Goal: Information Seeking & Learning: Check status

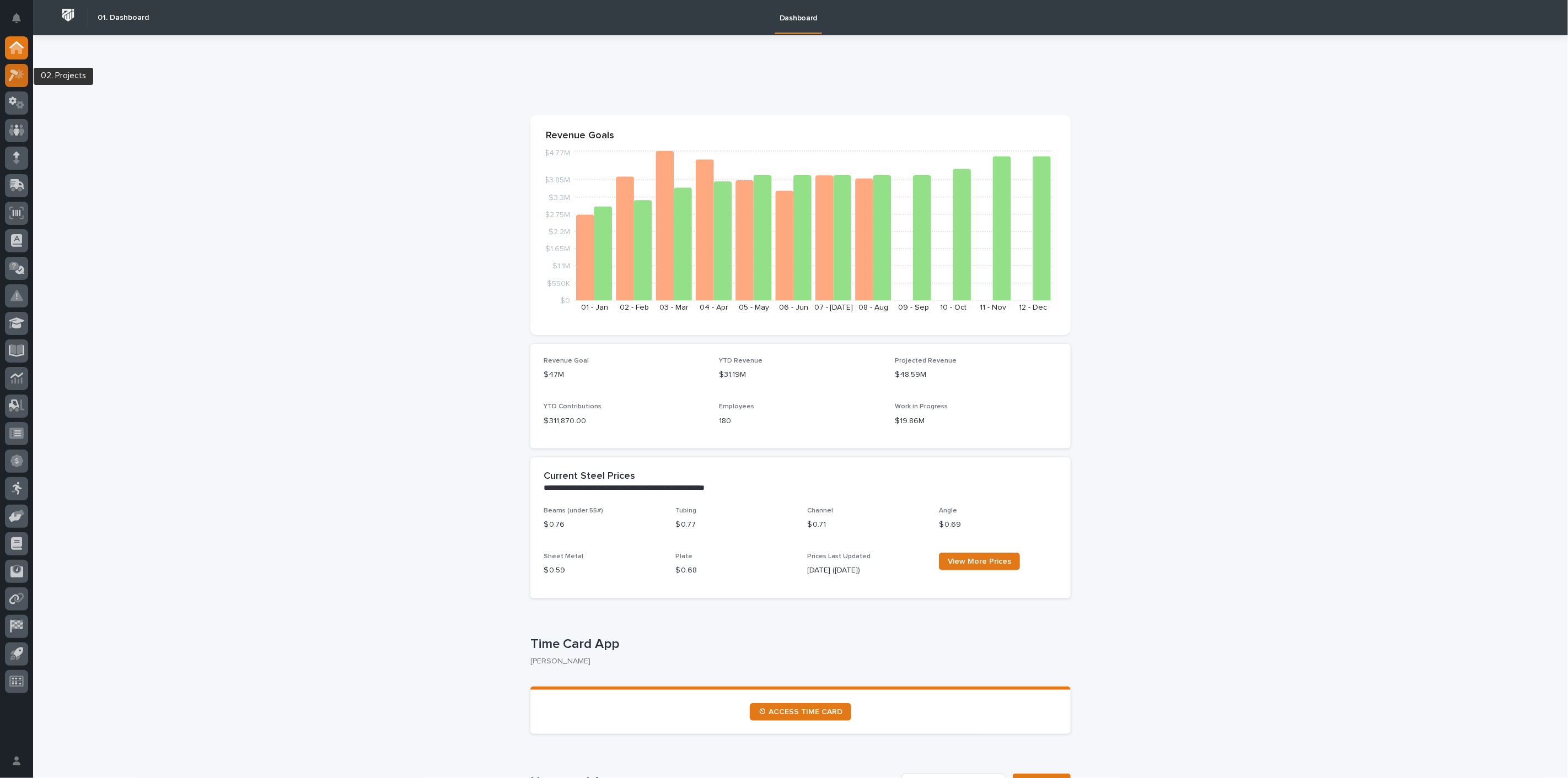
click at [13, 83] on div at bounding box center [17, 76] width 23 height 23
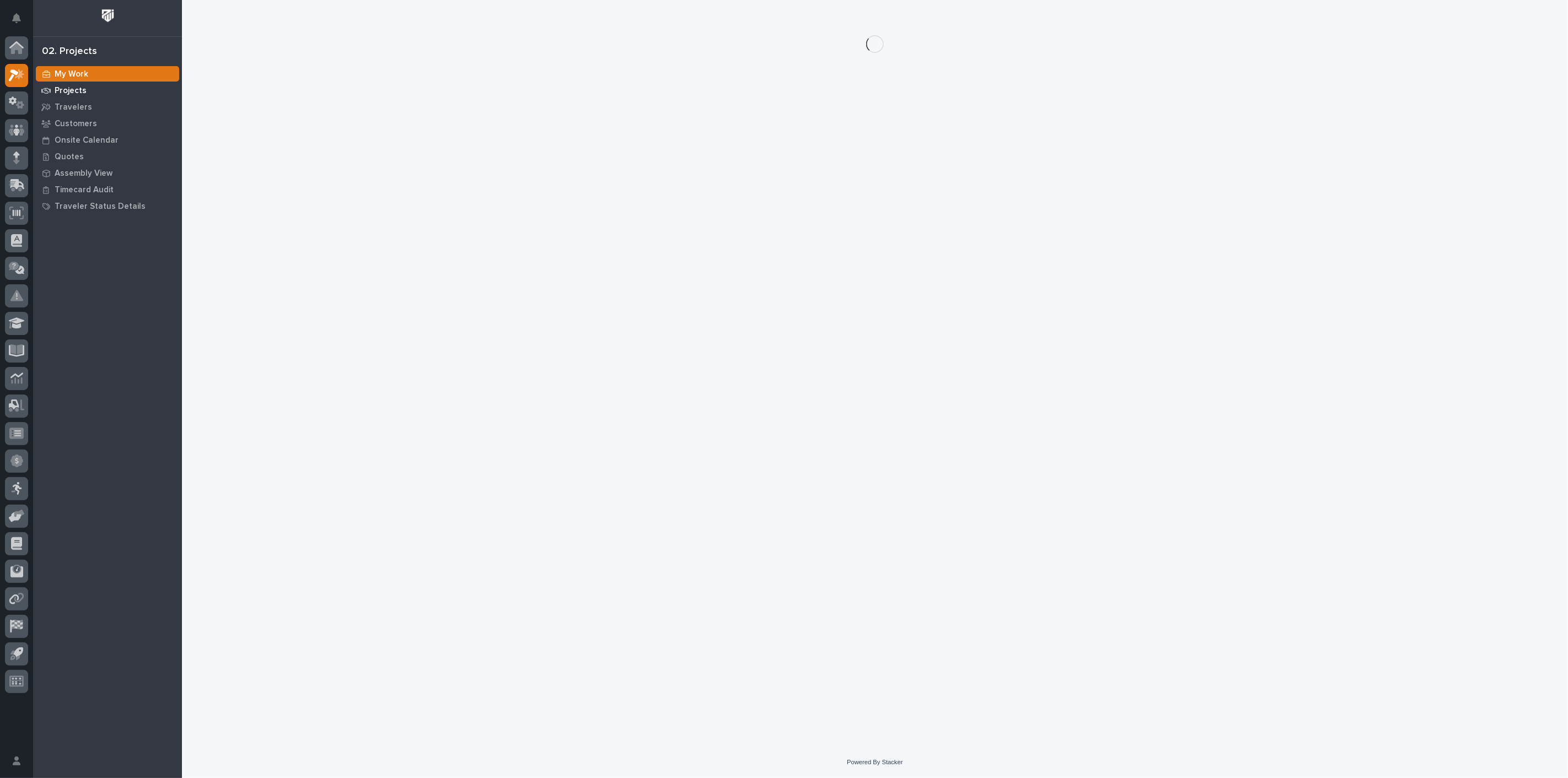
click at [80, 92] on p "Projects" at bounding box center [70, 91] width 32 height 10
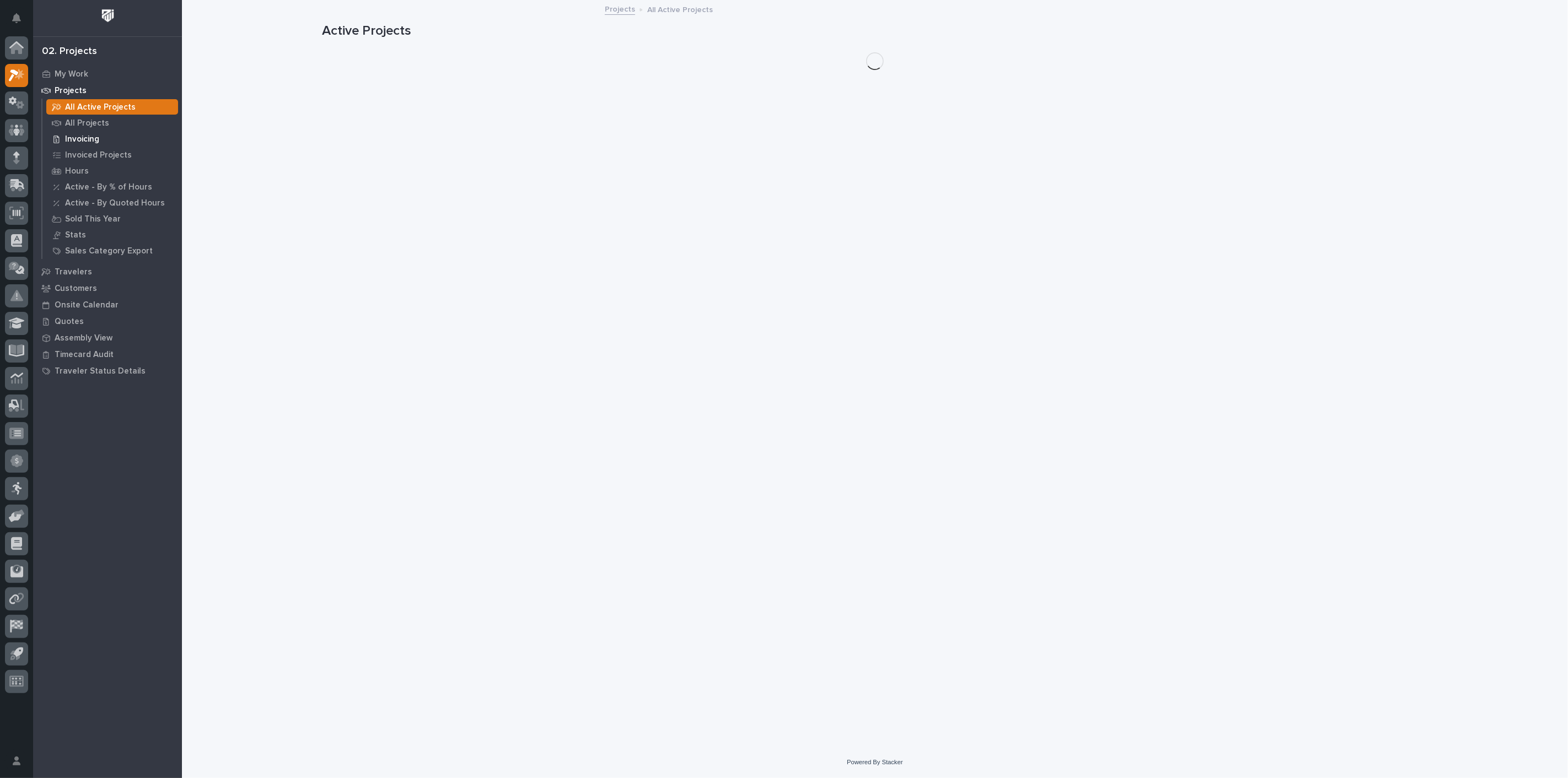
click at [79, 136] on p "Invoicing" at bounding box center [82, 139] width 35 height 10
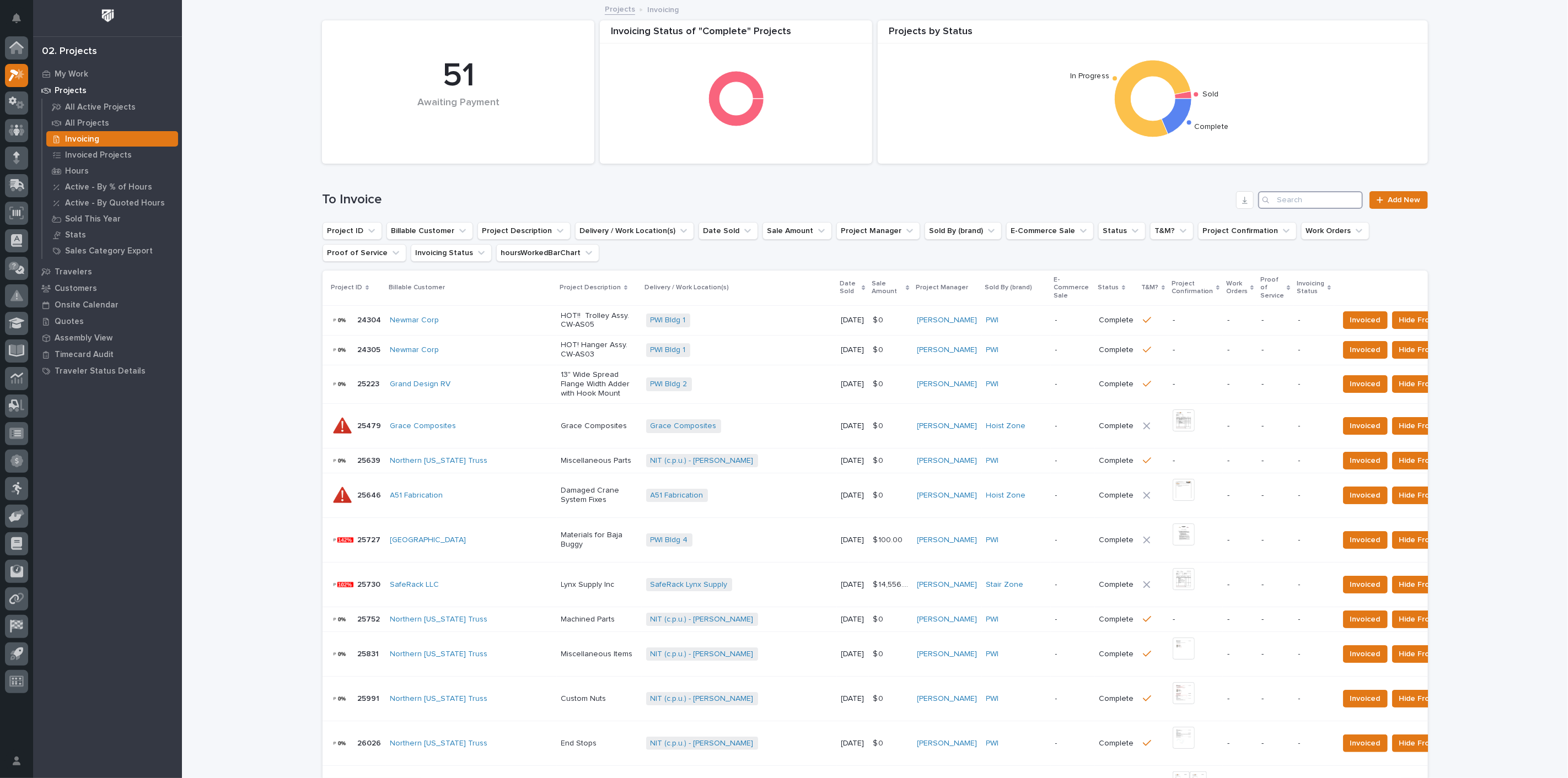
click at [1323, 205] on input "Search" at bounding box center [1311, 200] width 105 height 18
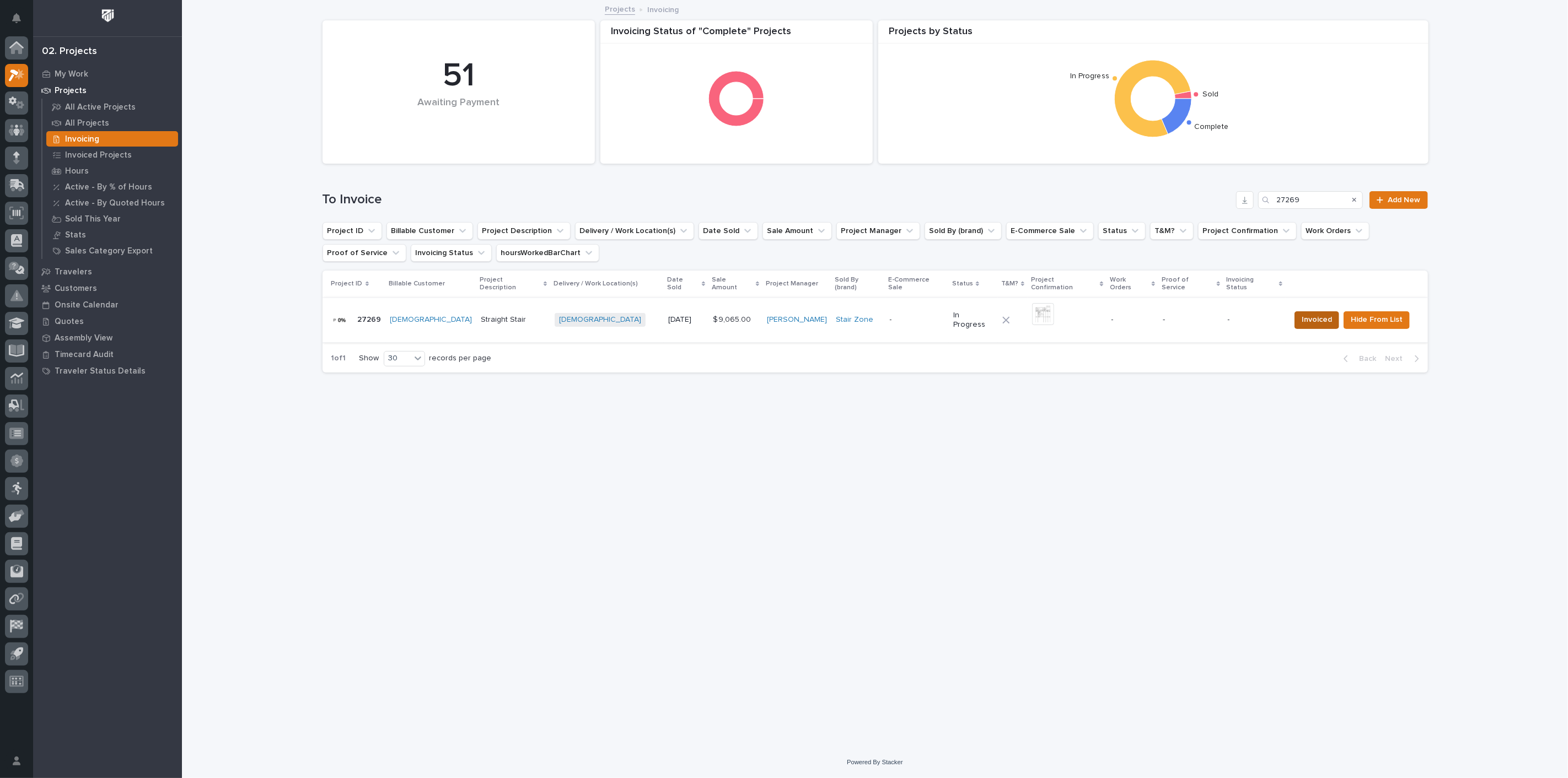
click at [1313, 313] on span "Invoiced" at bounding box center [1317, 319] width 30 height 13
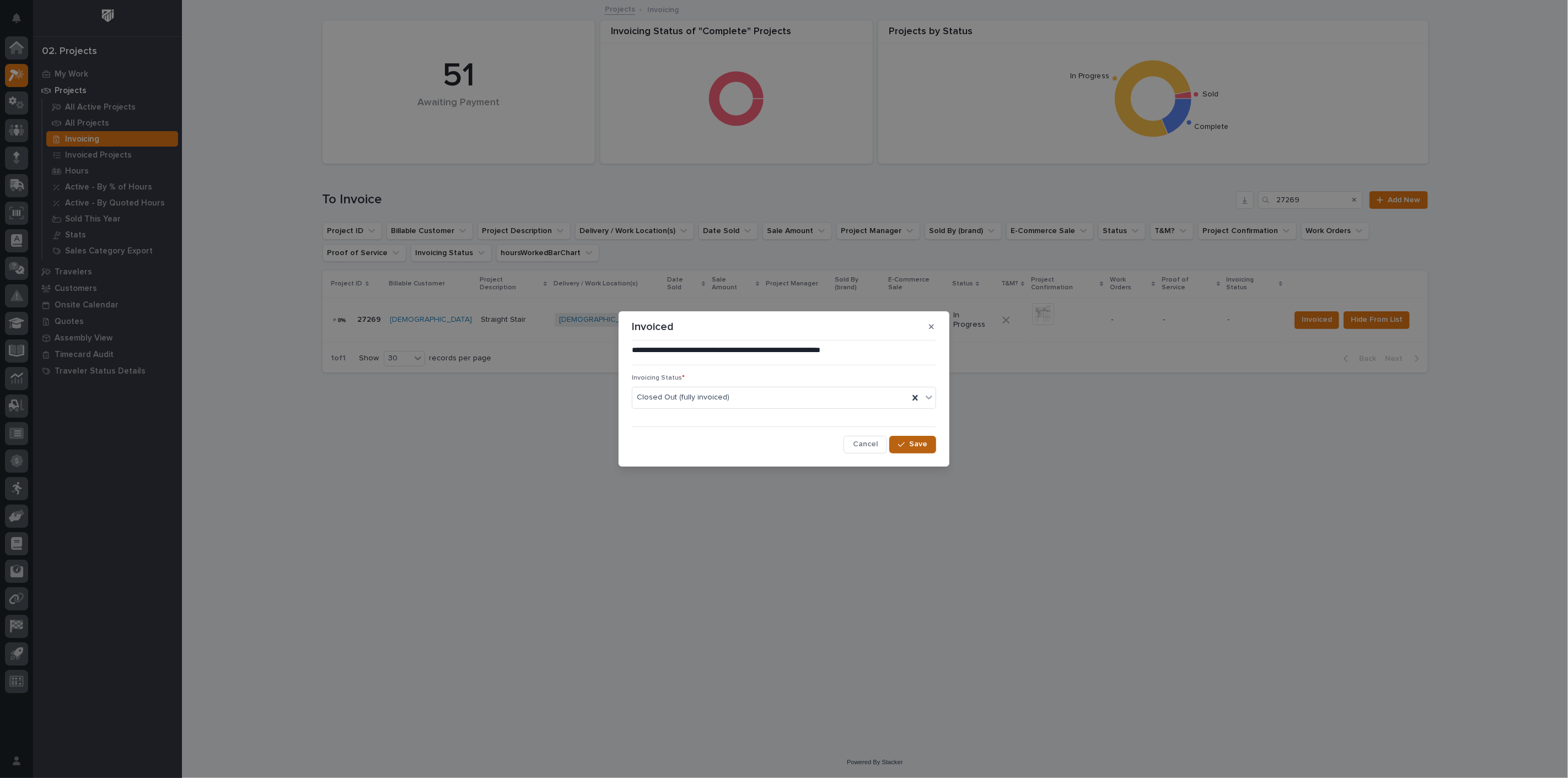
click at [901, 440] on button "Save" at bounding box center [913, 445] width 47 height 18
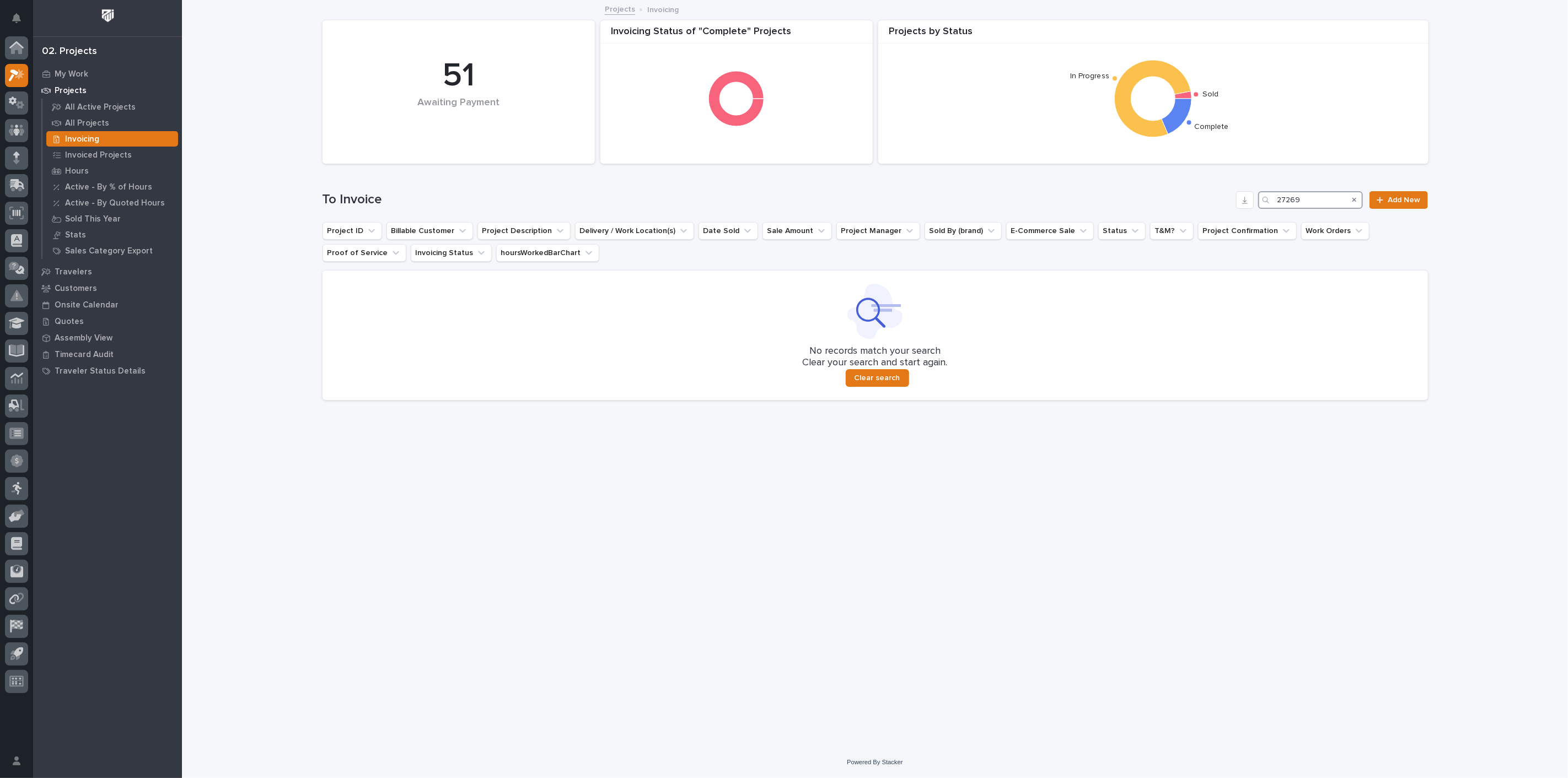
click at [1336, 205] on input "27269" at bounding box center [1311, 200] width 105 height 18
type input "2"
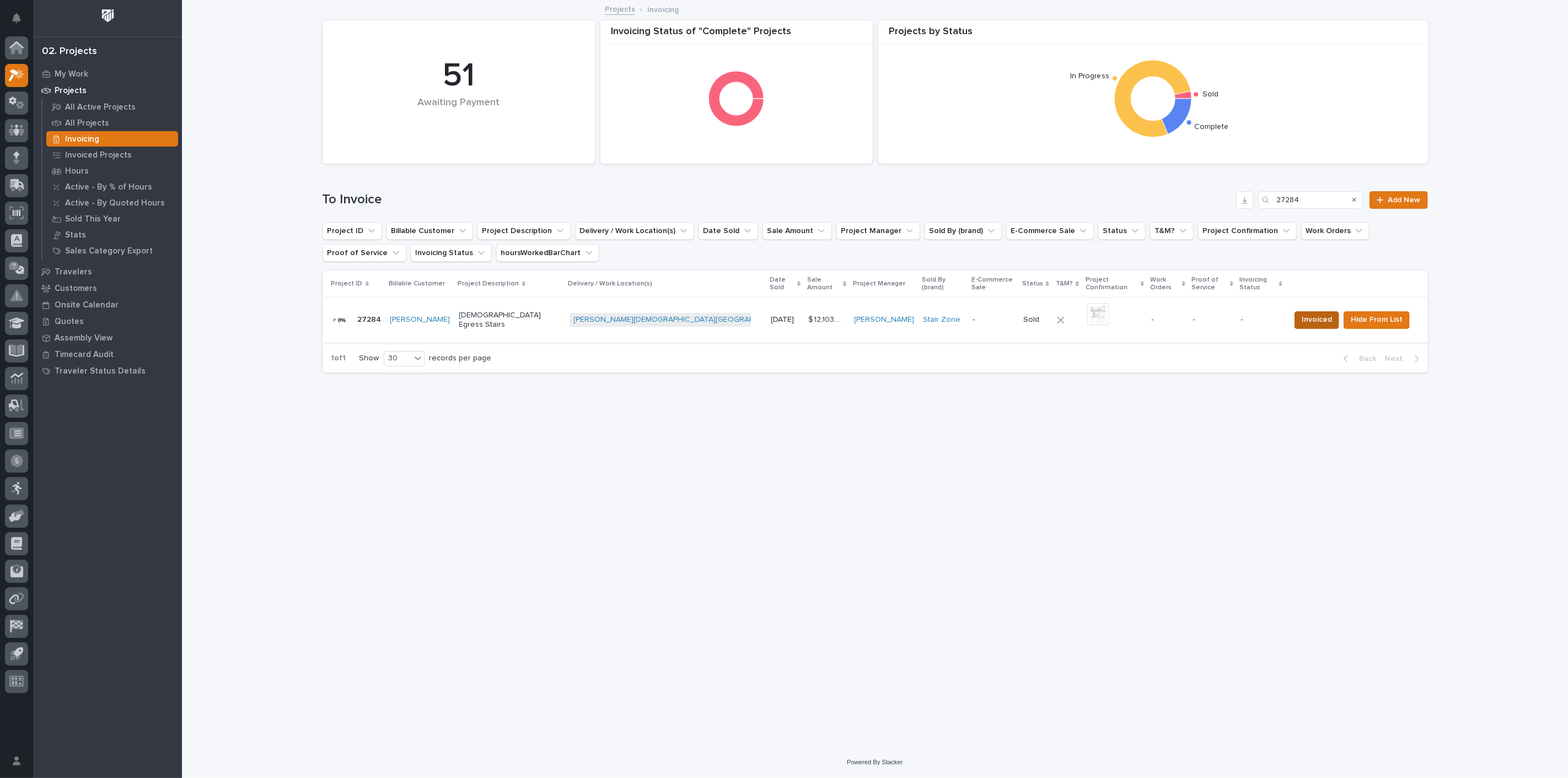
click at [1317, 315] on span "Invoiced" at bounding box center [1317, 319] width 30 height 13
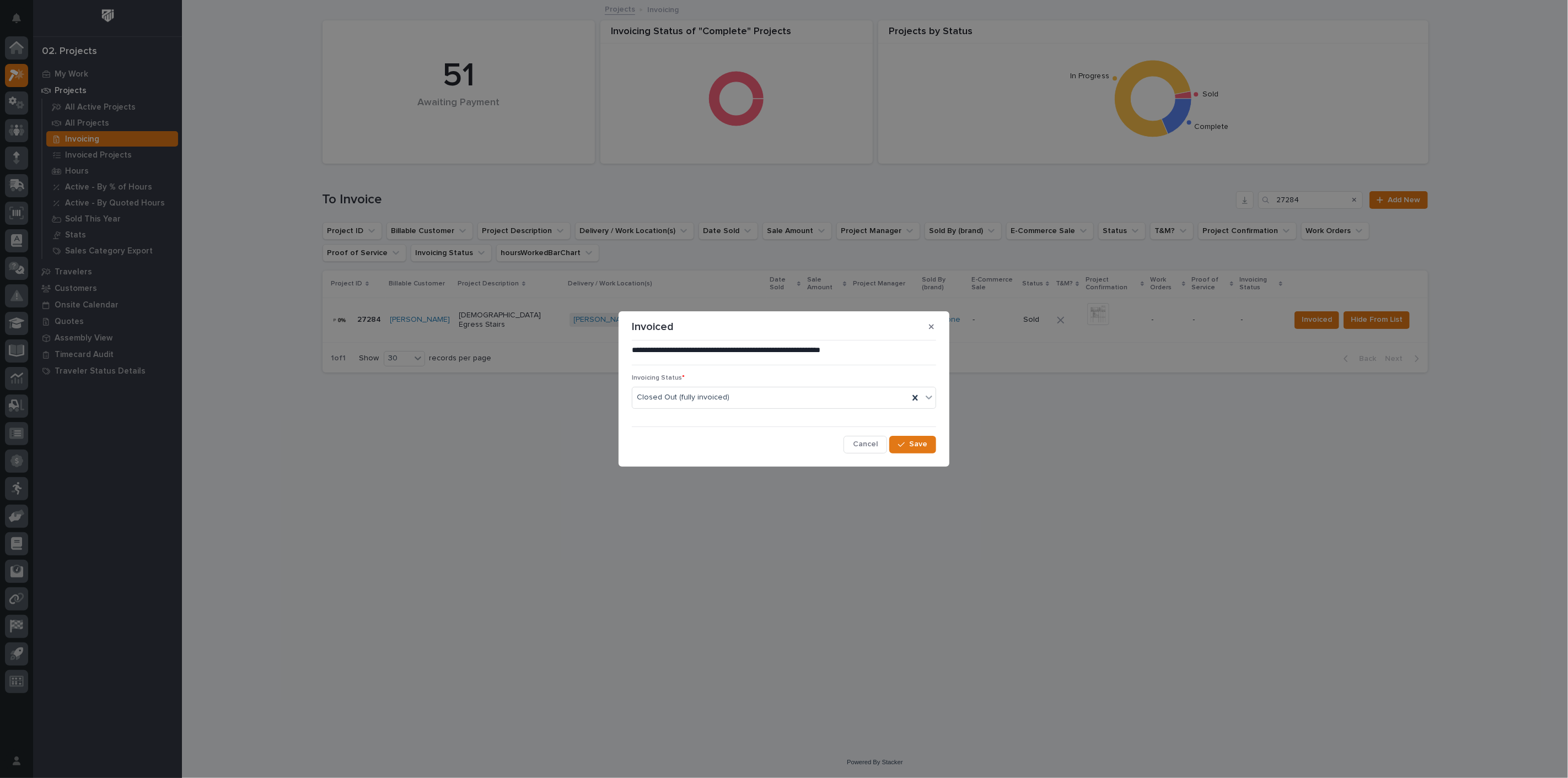
click at [923, 429] on div "**********" at bounding box center [784, 399] width 304 height 108
click at [915, 440] on span "Save" at bounding box center [918, 444] width 18 height 10
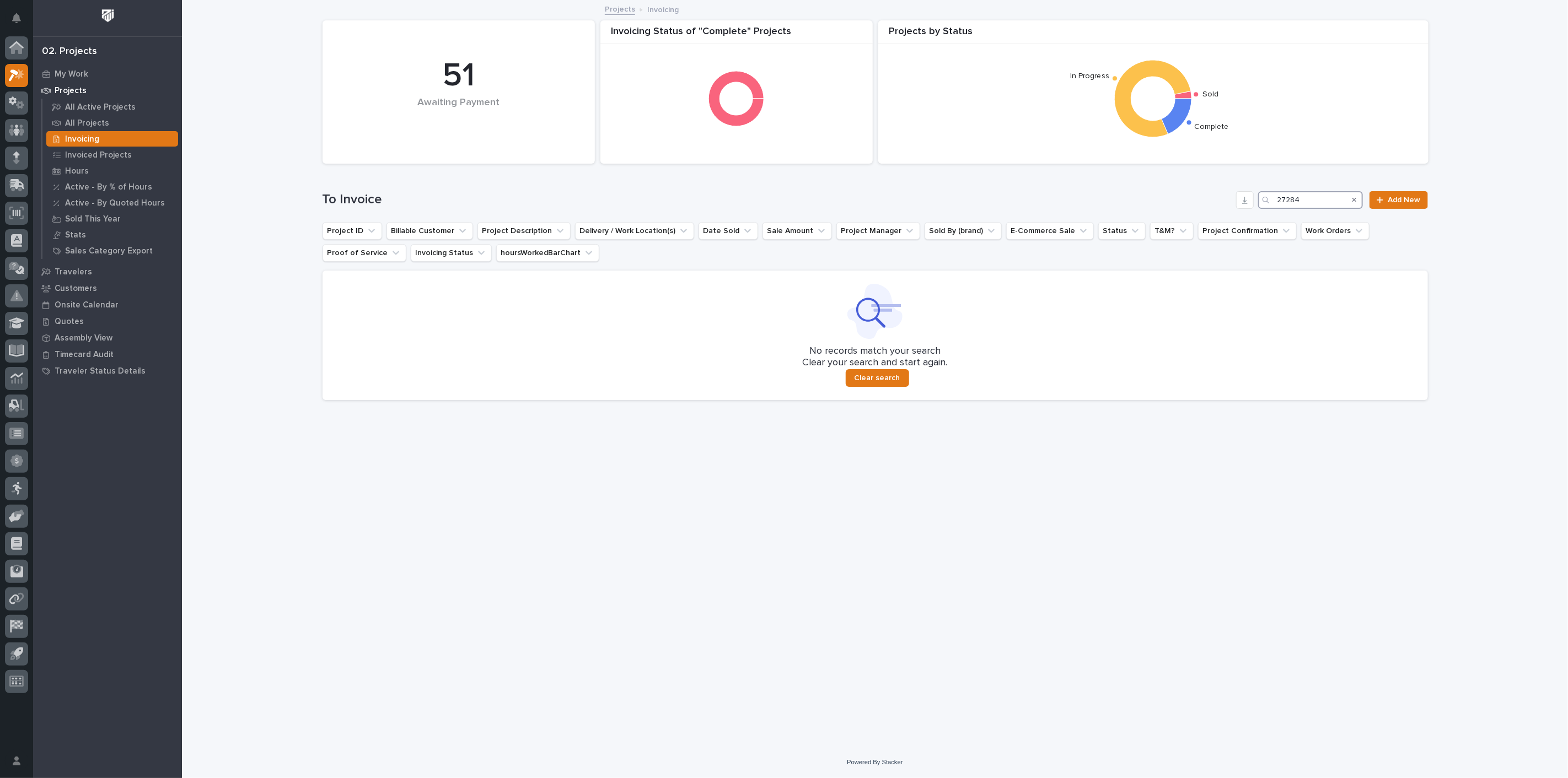
click at [1298, 197] on input "27284" at bounding box center [1311, 200] width 105 height 18
type input "2"
type input "27193"
click at [101, 154] on p "Invoiced Projects" at bounding box center [98, 155] width 67 height 10
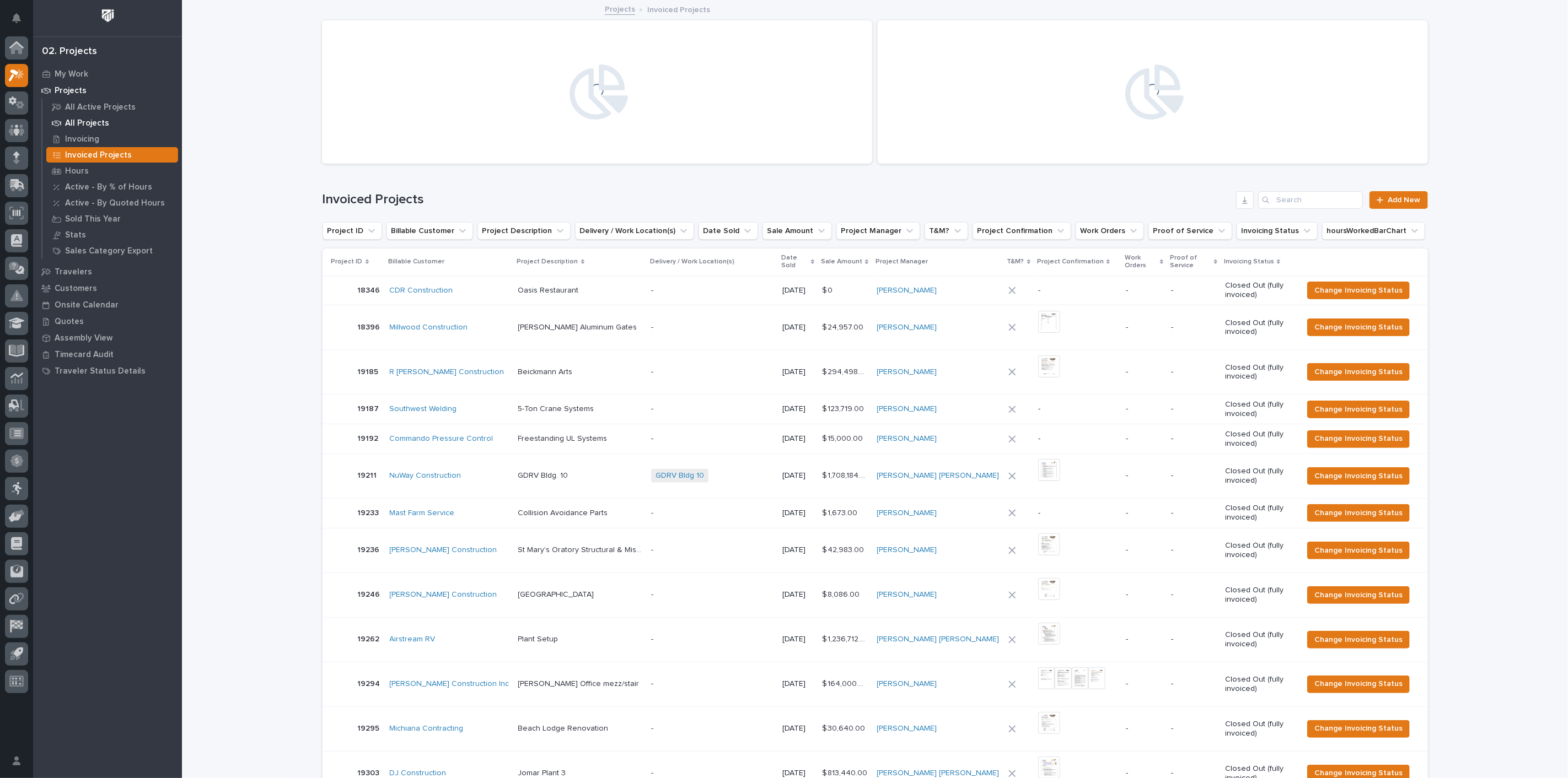
click at [91, 122] on p "All Projects" at bounding box center [87, 123] width 44 height 10
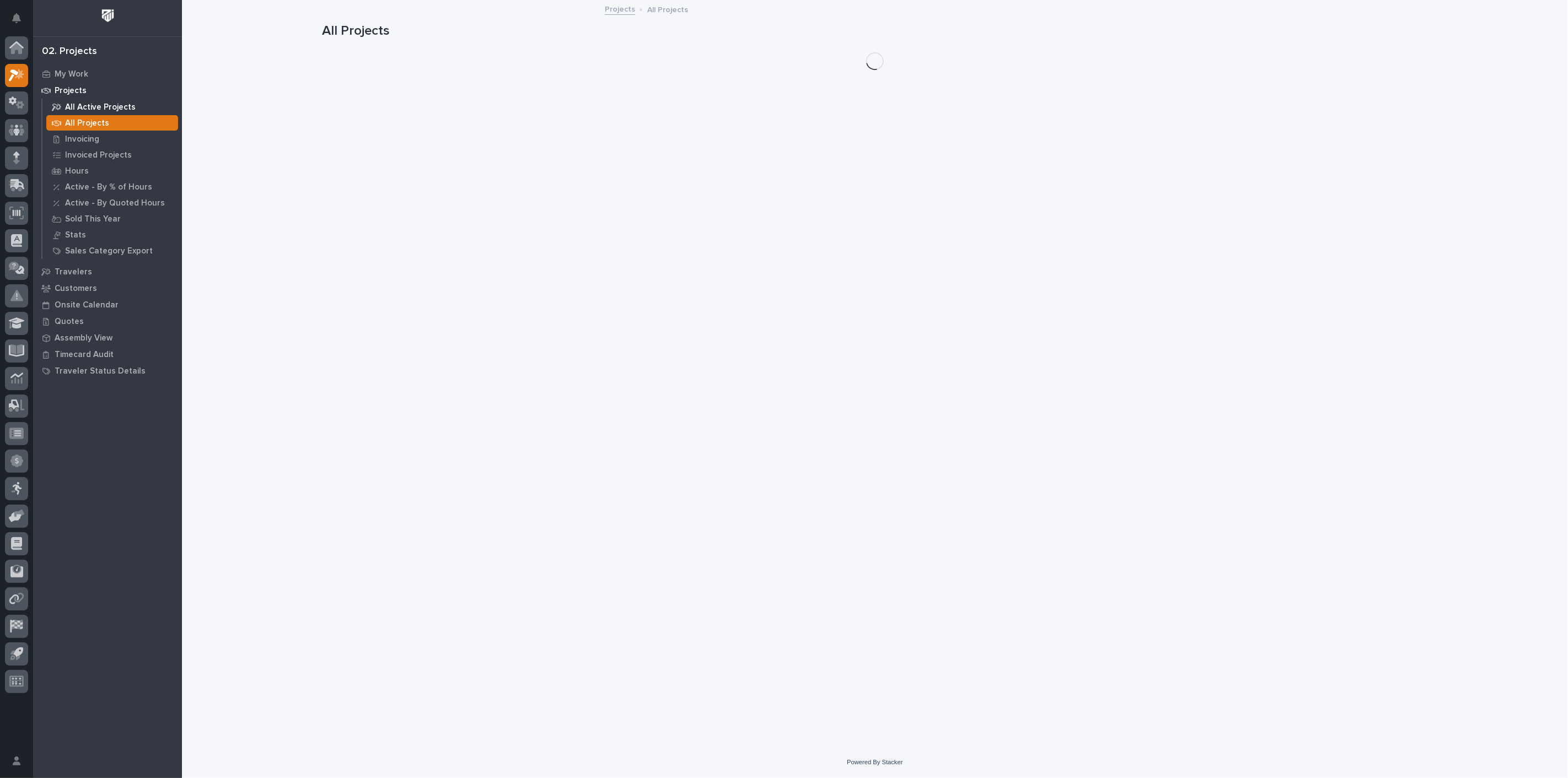
click at [102, 108] on p "All Active Projects" at bounding box center [100, 108] width 70 height 10
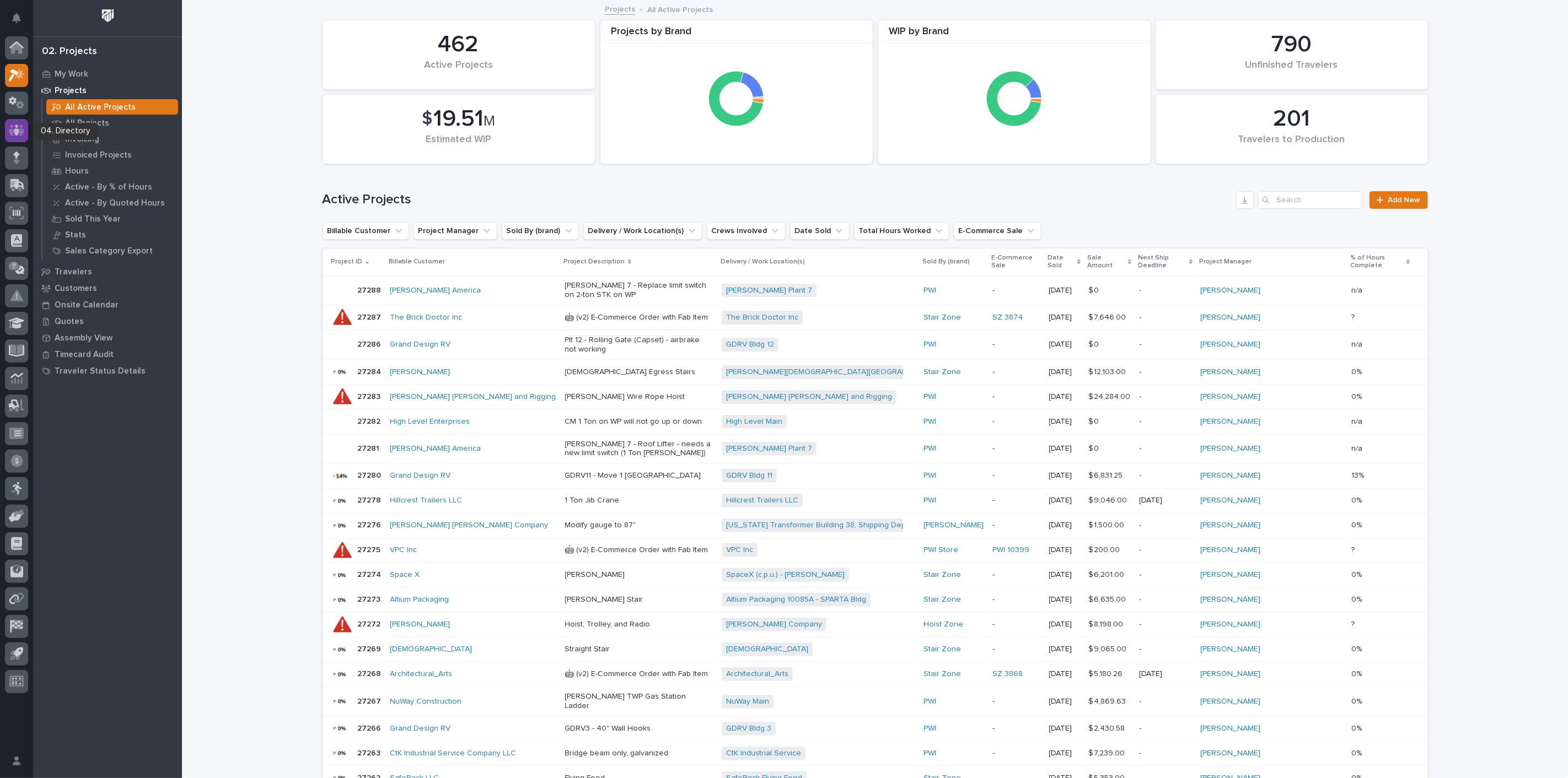
click at [14, 127] on icon at bounding box center [17, 130] width 16 height 12
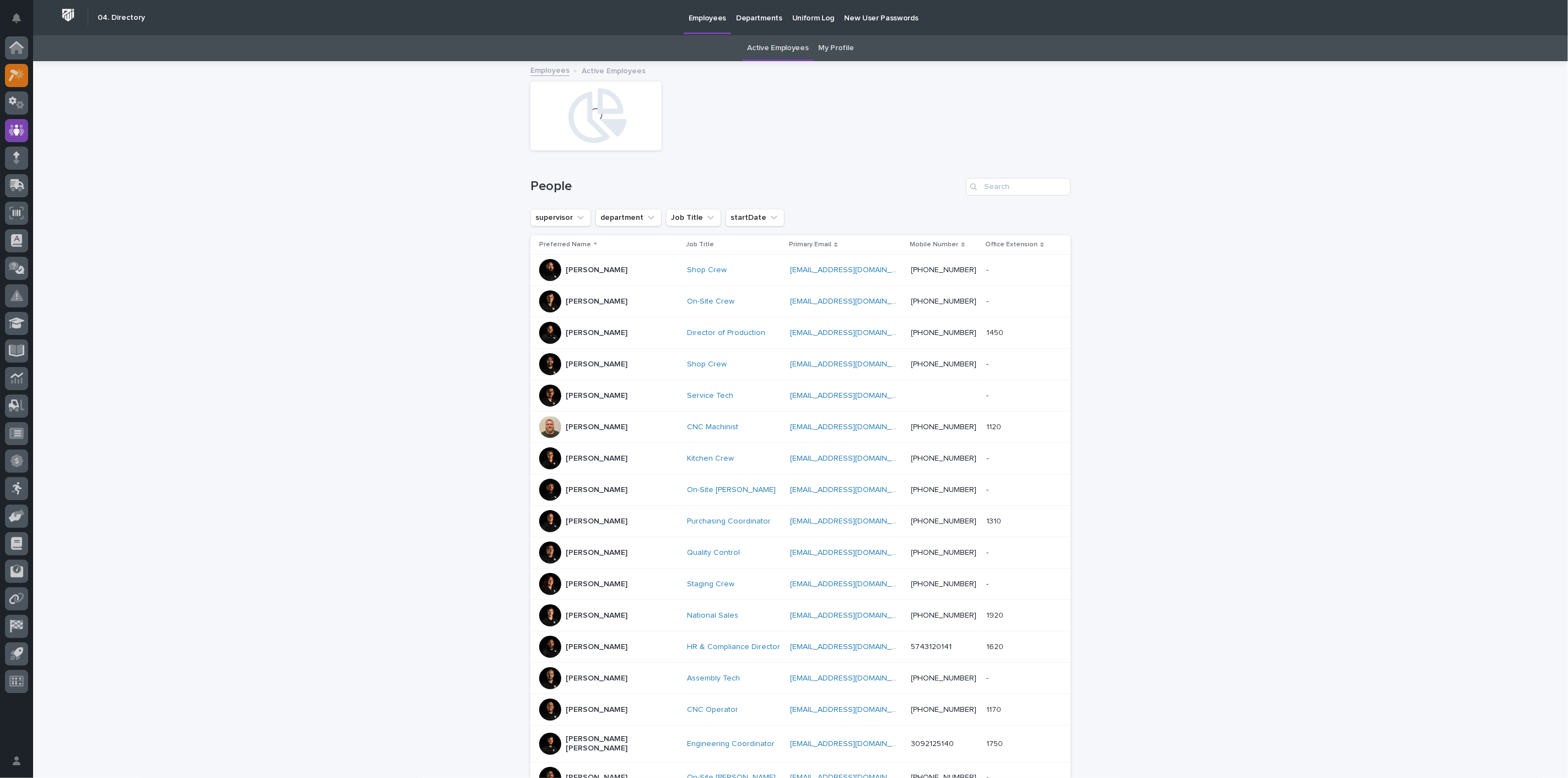
click at [6, 74] on div at bounding box center [17, 76] width 23 height 23
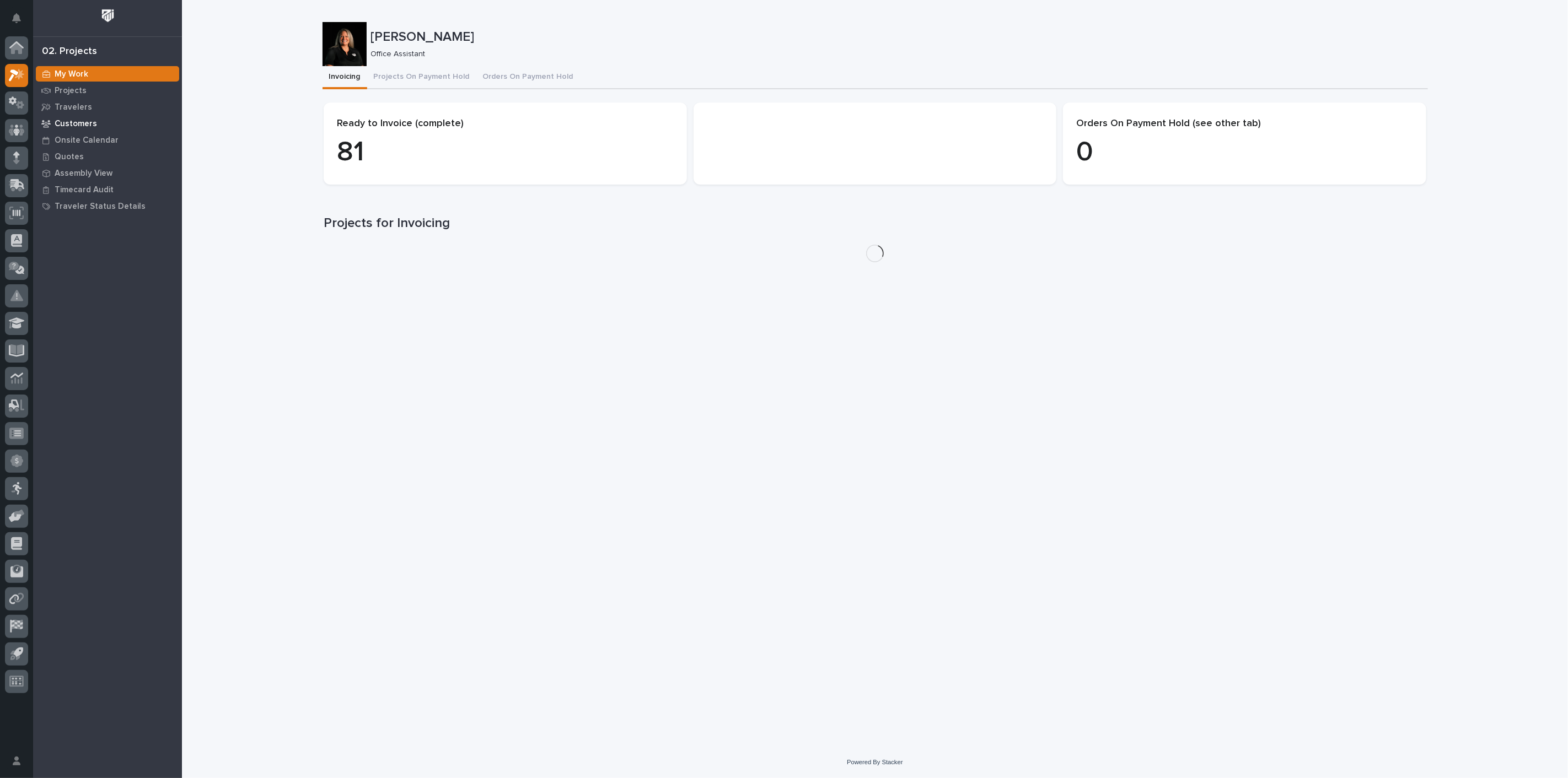
click at [70, 123] on p "Customers" at bounding box center [76, 124] width 43 height 10
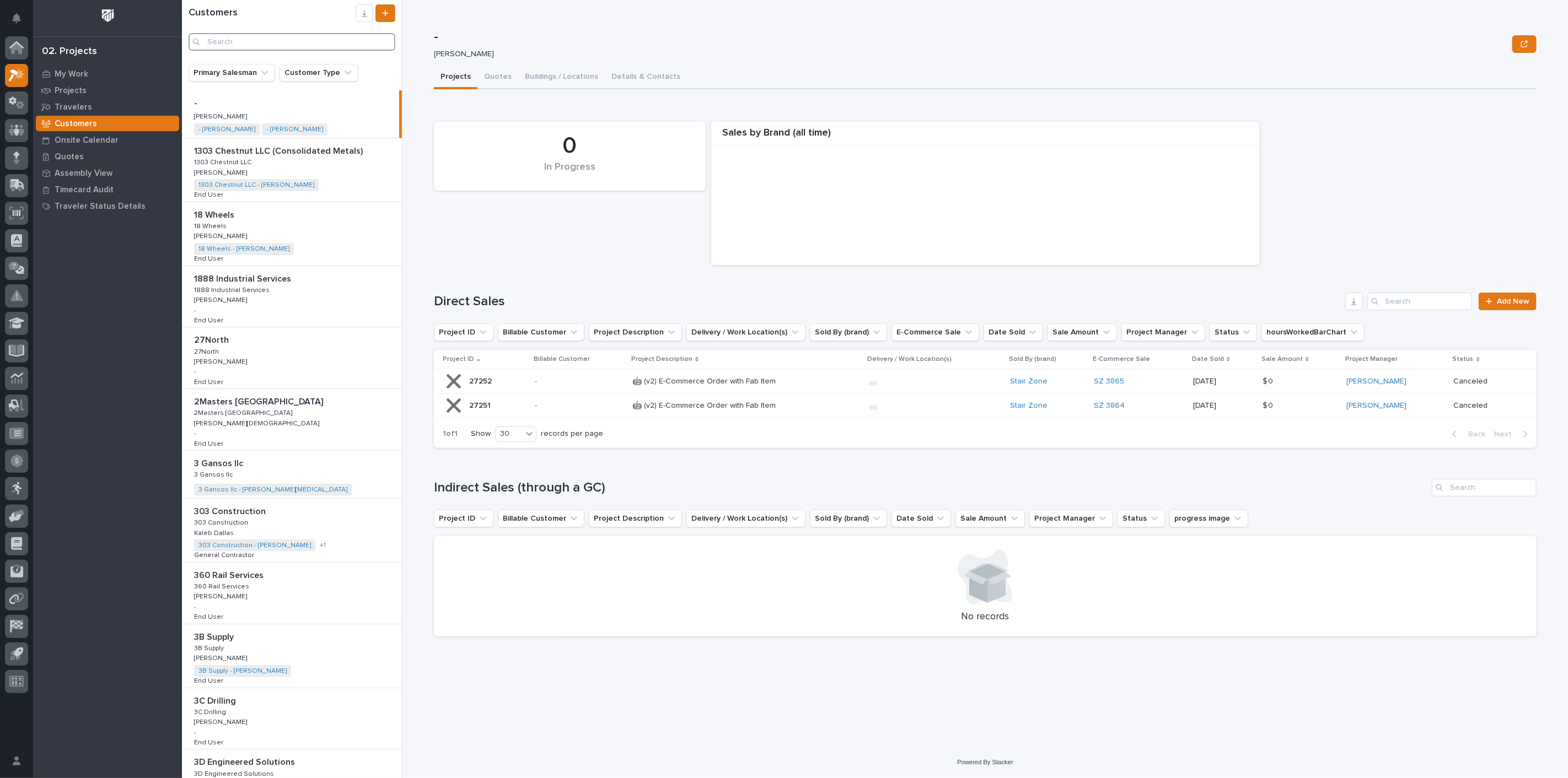
click at [257, 43] on input "Search" at bounding box center [292, 42] width 207 height 18
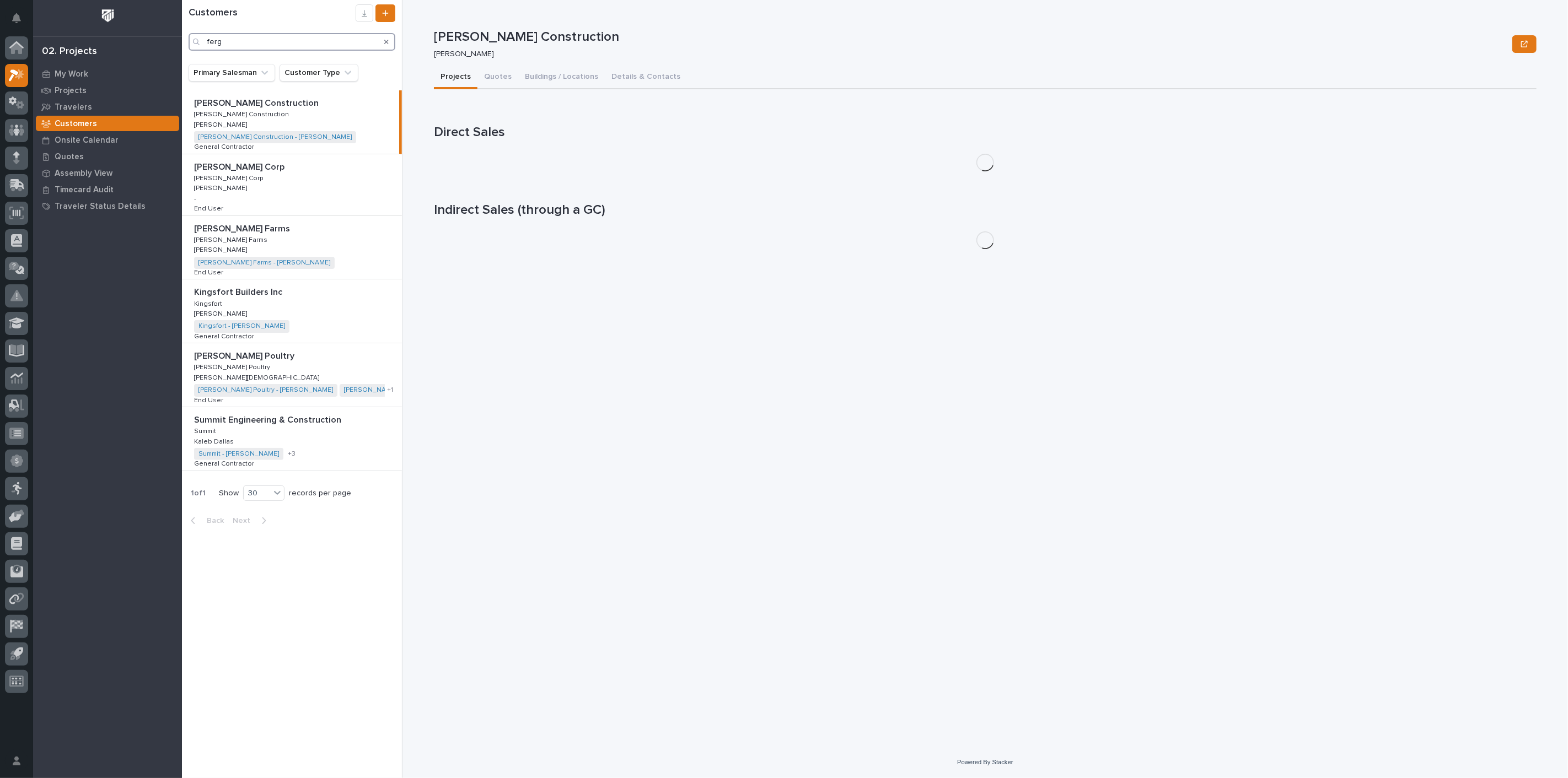
type input "ferg"
click at [237, 250] on p "[PERSON_NAME]" at bounding box center [222, 249] width 55 height 10
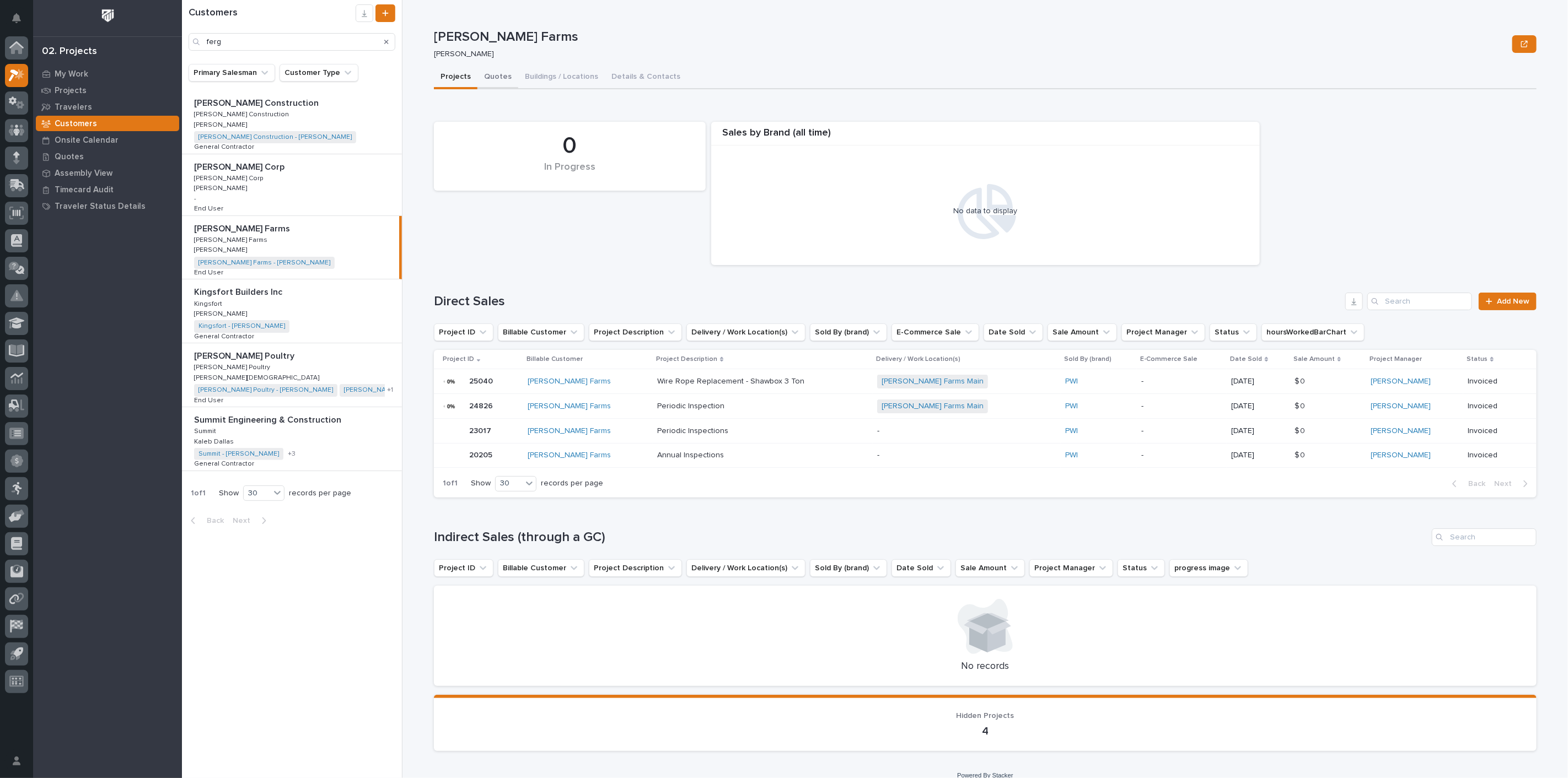
click at [489, 72] on button "Quotes" at bounding box center [498, 78] width 41 height 23
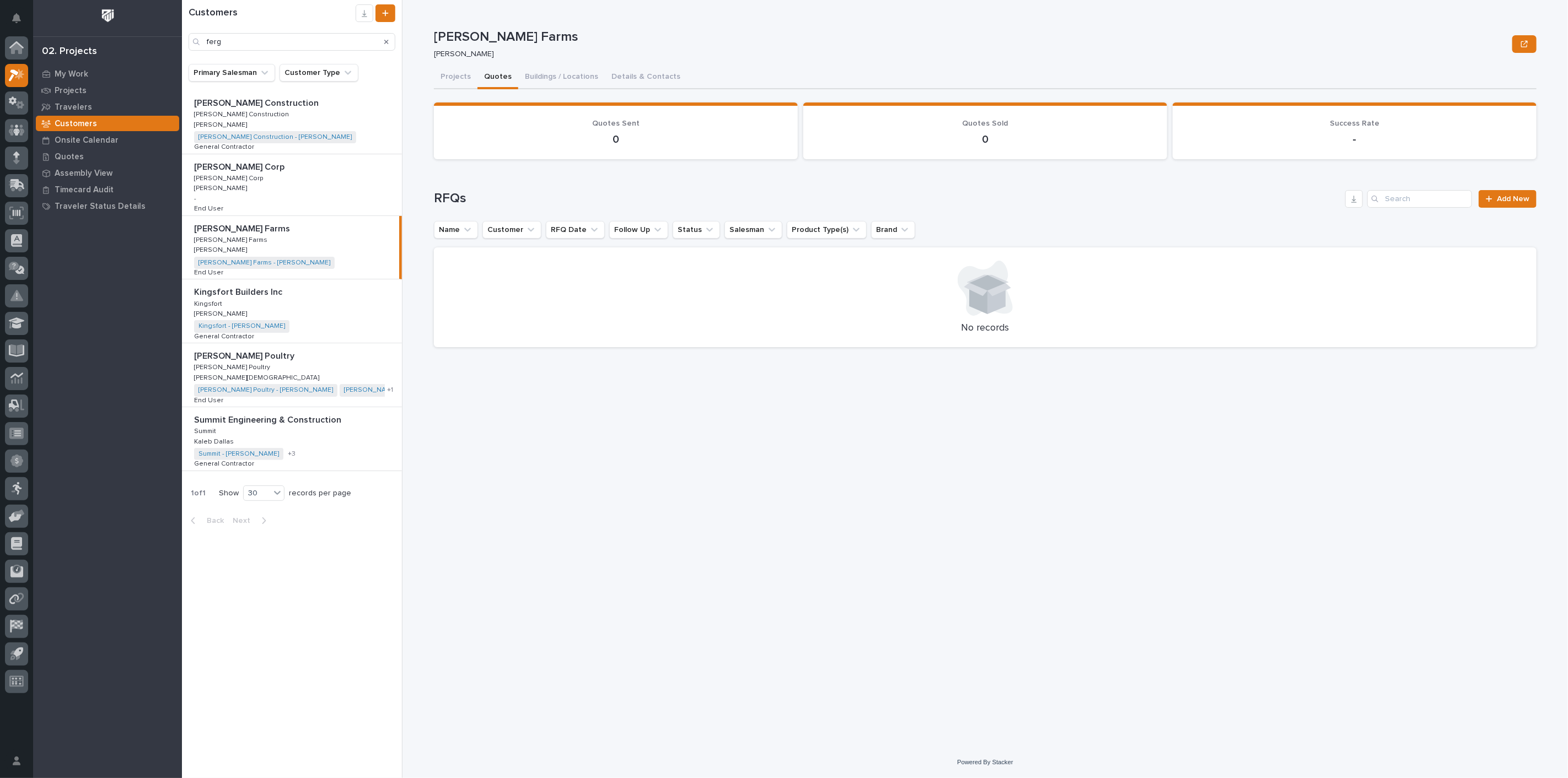
click at [280, 238] on div "[PERSON_NAME] Farms [PERSON_NAME] Farms [PERSON_NAME] Farms [PERSON_NAME][GEOGR…" at bounding box center [291, 248] width 217 height 63
click at [453, 72] on button "Projects" at bounding box center [455, 78] width 43 height 23
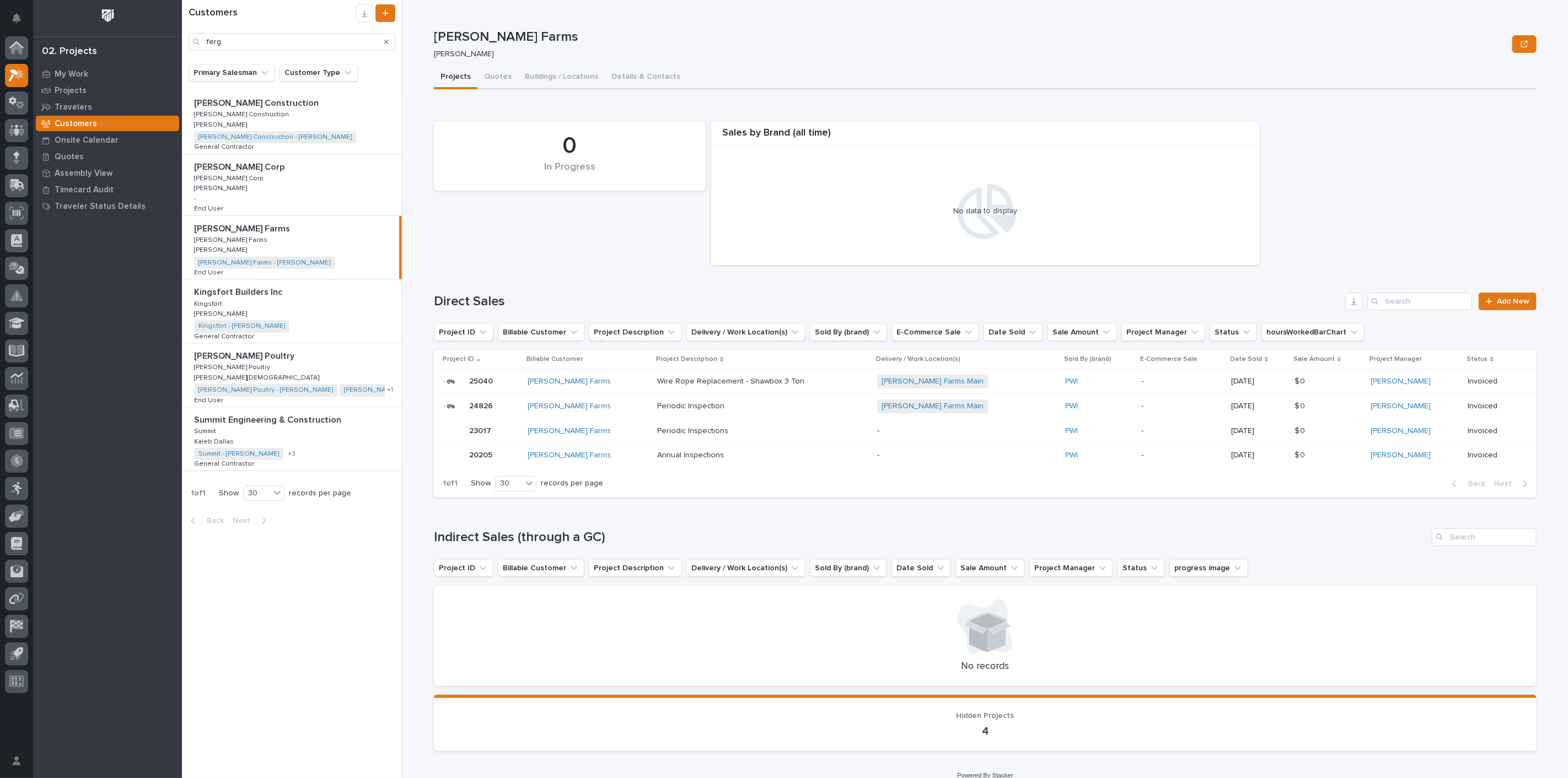
click at [291, 237] on div "[PERSON_NAME] Farms [PERSON_NAME] Farms [PERSON_NAME] Farms [PERSON_NAME][GEOGR…" at bounding box center [291, 248] width 217 height 63
